Goal: Information Seeking & Learning: Learn about a topic

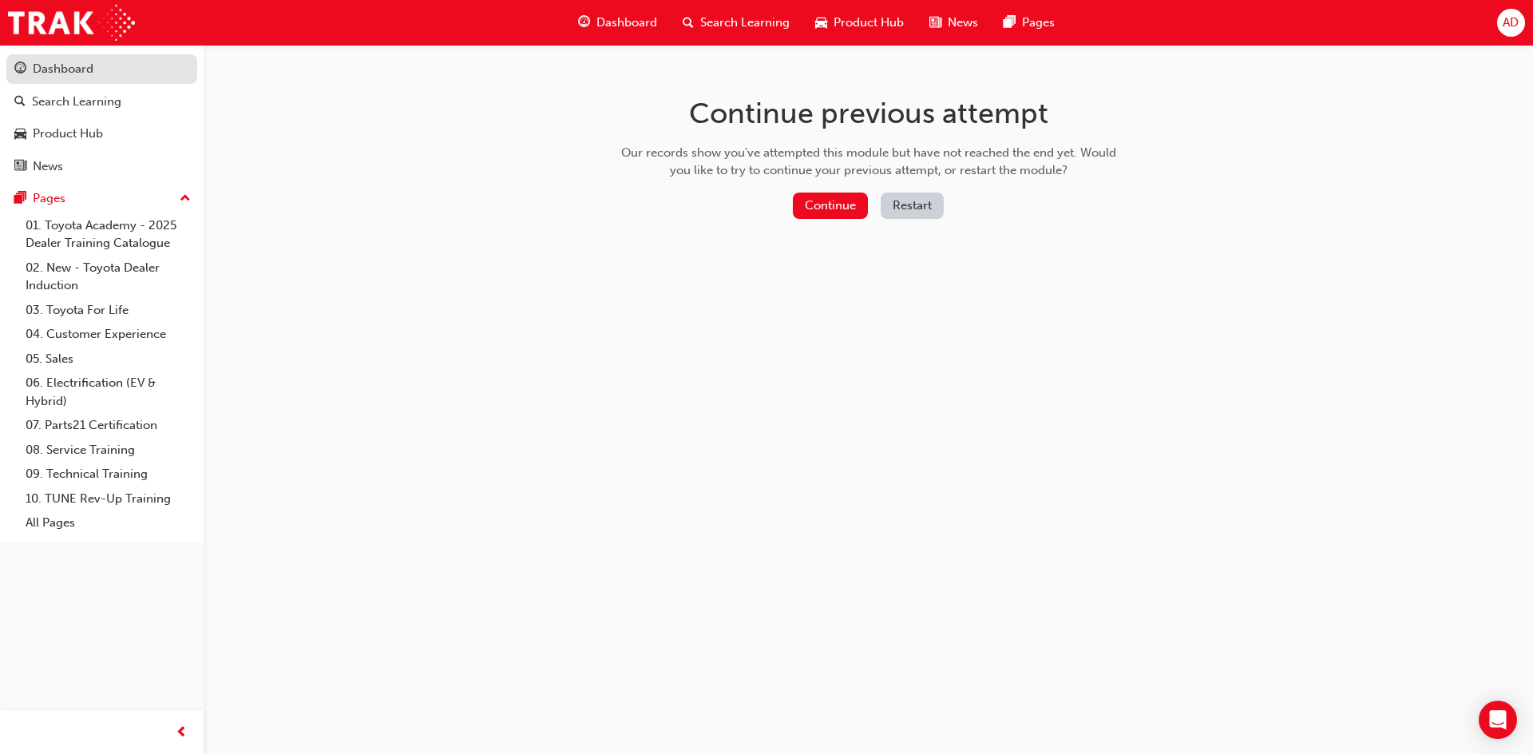
click at [91, 81] on link "Dashboard" at bounding box center [101, 69] width 191 height 30
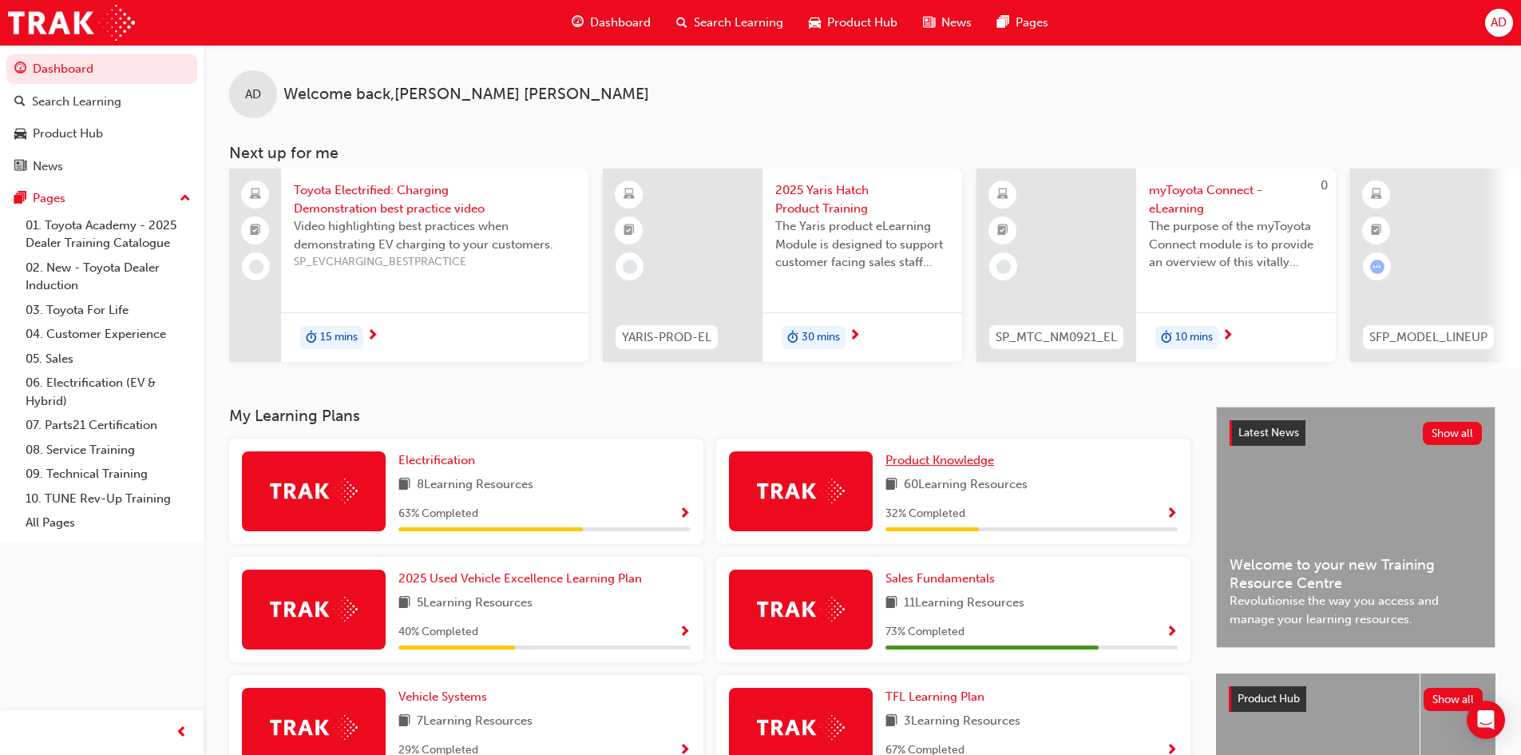
click at [977, 467] on span "Product Knowledge" at bounding box center [940, 460] width 109 height 14
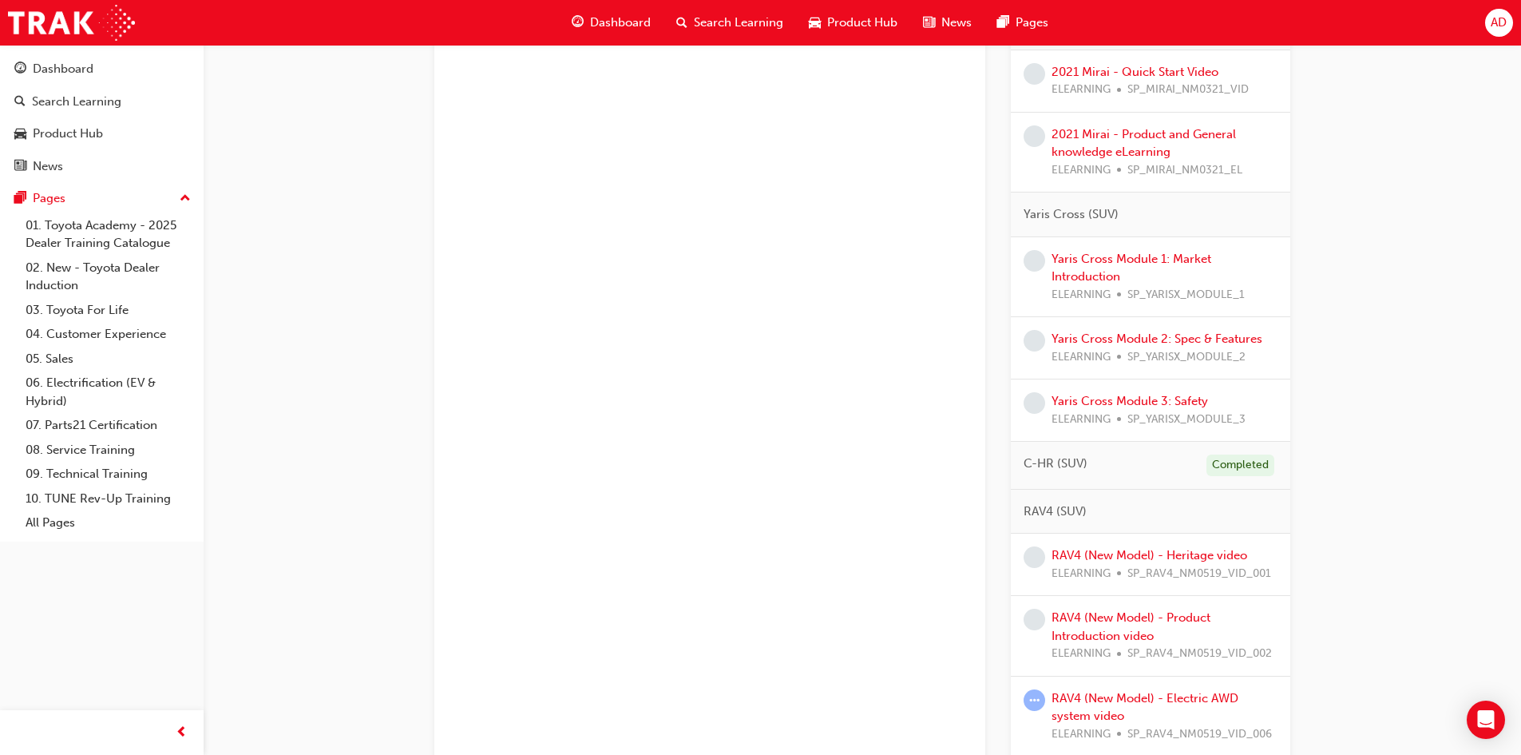
scroll to position [799, 0]
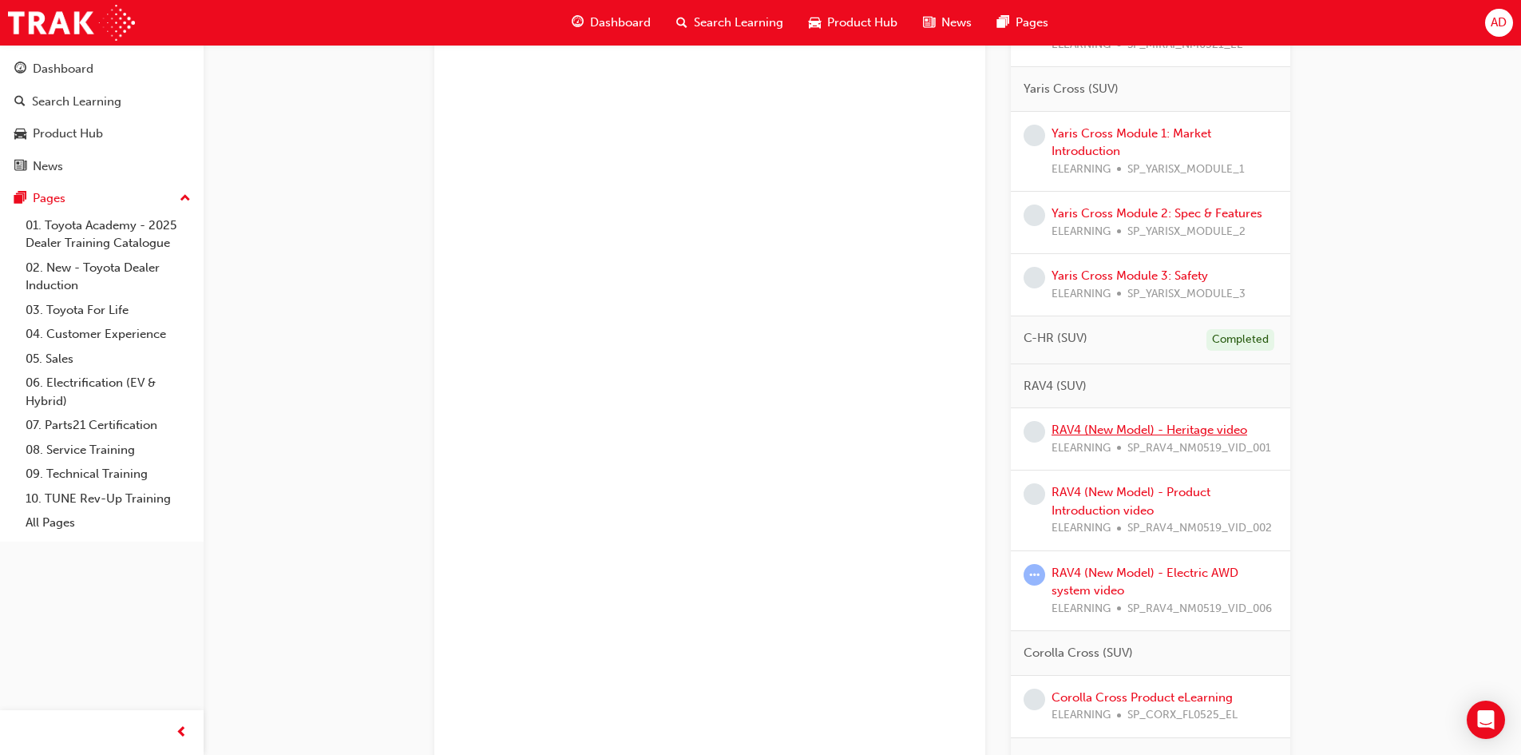
click at [1199, 430] on link "RAV4 (New Model) - Heritage video" at bounding box center [1150, 429] width 196 height 14
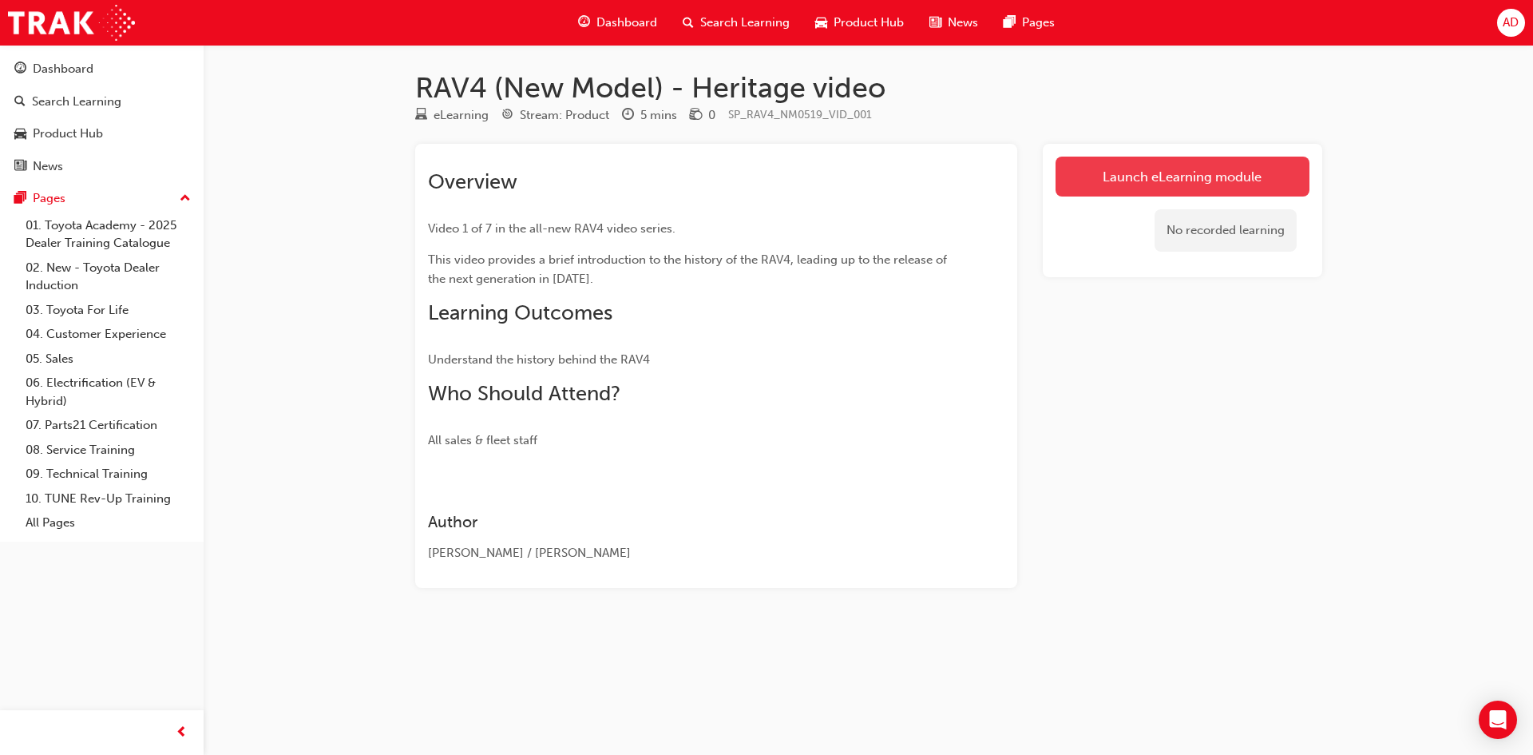
click at [1177, 180] on link "Launch eLearning module" at bounding box center [1183, 177] width 254 height 40
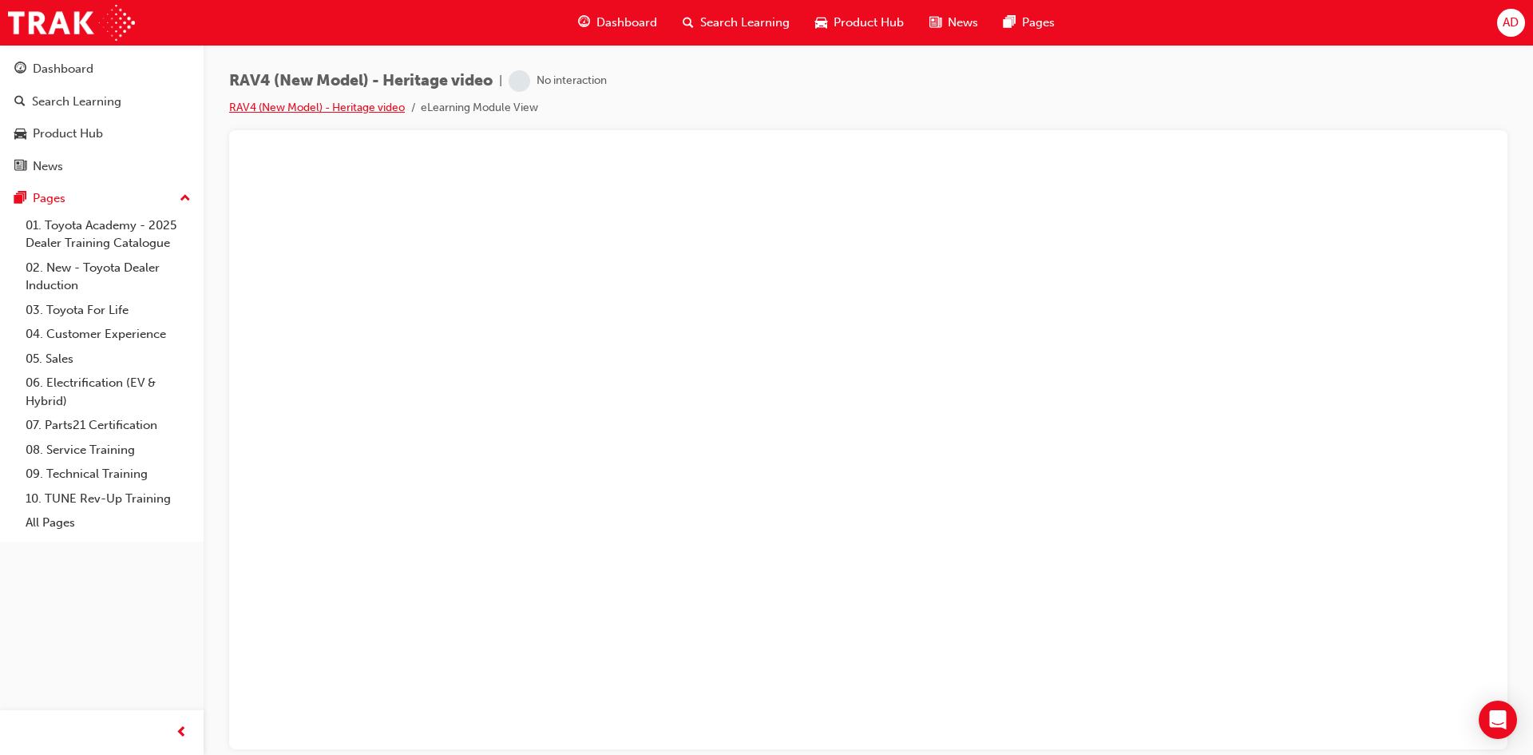
click at [338, 109] on link "RAV4 (New Model) - Heritage video" at bounding box center [317, 108] width 176 height 14
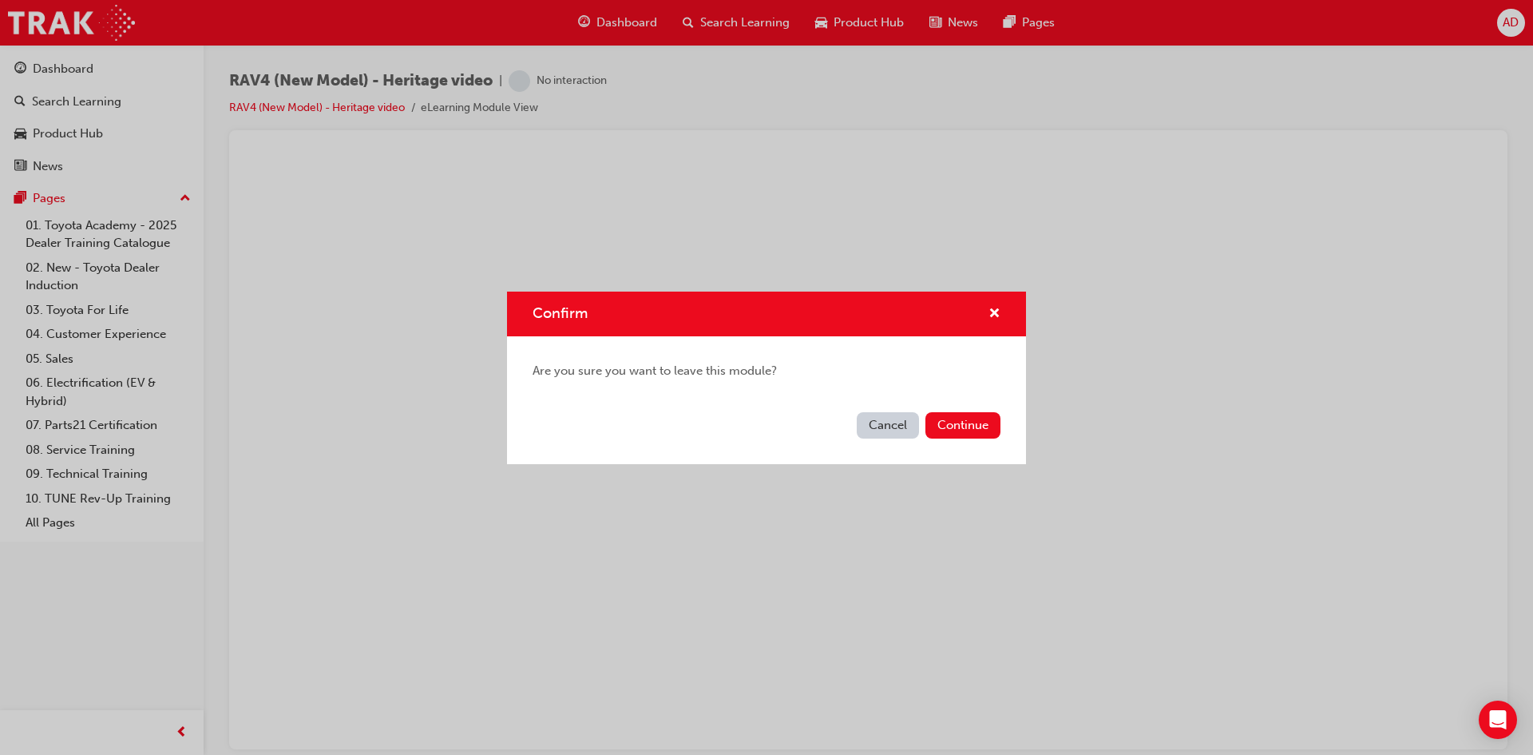
click at [894, 433] on button "Cancel" at bounding box center [888, 425] width 62 height 26
